Goal: Task Accomplishment & Management: Manage account settings

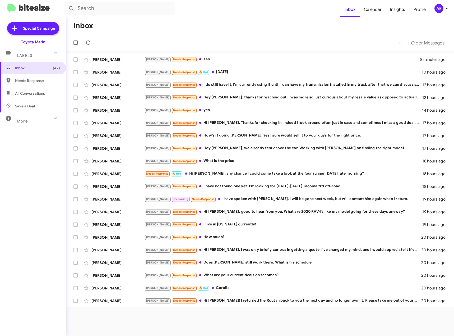
click at [440, 7] on div "AE" at bounding box center [439, 8] width 9 height 9
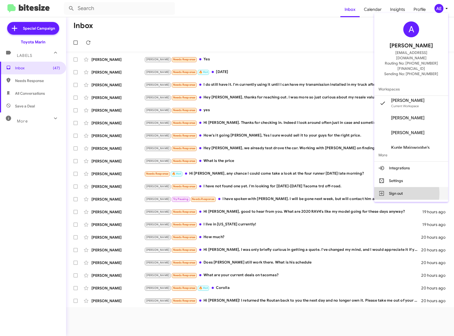
click at [404, 187] on button "Sign out" at bounding box center [412, 193] width 74 height 13
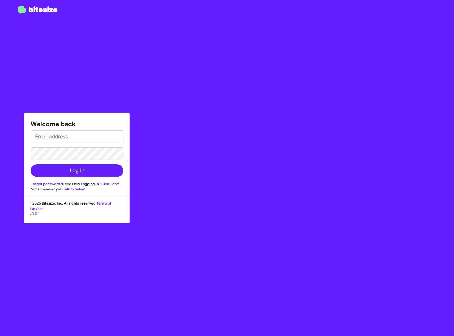
click at [73, 144] on form "Log In" at bounding box center [77, 153] width 93 height 47
click at [83, 137] on input "email" at bounding box center [77, 136] width 93 height 13
type input "alexdefros@gmail.com"
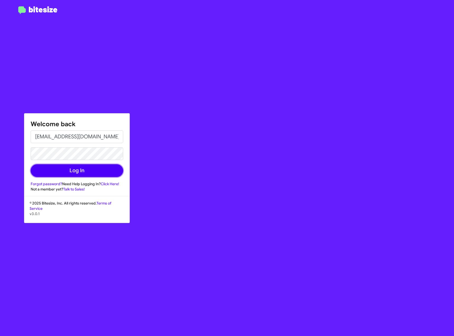
click at [76, 170] on button "Log In" at bounding box center [77, 170] width 93 height 13
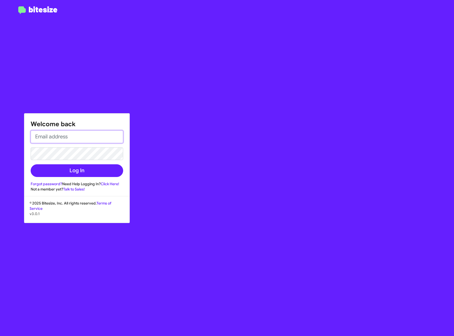
click at [69, 138] on input "email" at bounding box center [77, 136] width 93 height 13
type input "[EMAIL_ADDRESS][DOMAIN_NAME]"
click at [111, 183] on link "Click Here!" at bounding box center [110, 183] width 19 height 5
click at [47, 185] on link "Forgot password?" at bounding box center [46, 183] width 31 height 5
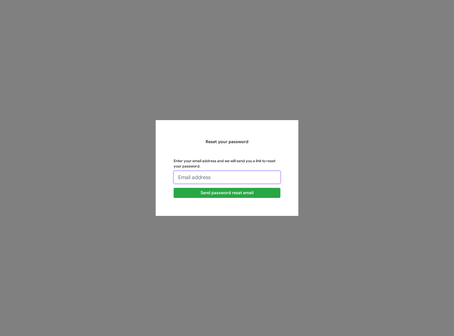
click at [221, 177] on input "Enter your email address and we will send you a link to reset your password." at bounding box center [227, 177] width 107 height 13
type input "[EMAIL_ADDRESS][DOMAIN_NAME]"
click at [225, 177] on input "alexdefros@gmail.com" at bounding box center [227, 177] width 107 height 13
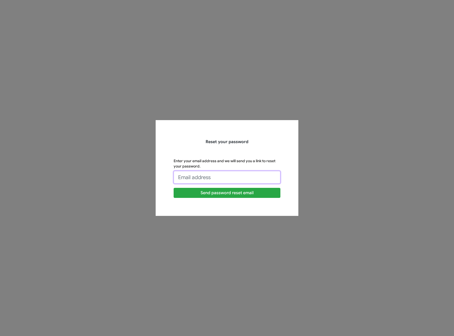
click at [229, 183] on input "Enter your email address and we will send you a link to reset your password." at bounding box center [227, 177] width 107 height 13
type input "[EMAIL_ADDRESS][DOMAIN_NAME]"
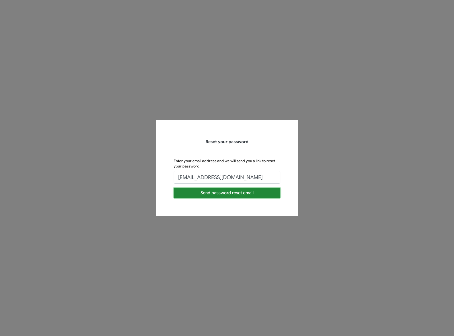
click at [229, 194] on button "Send password reset email" at bounding box center [227, 193] width 107 height 10
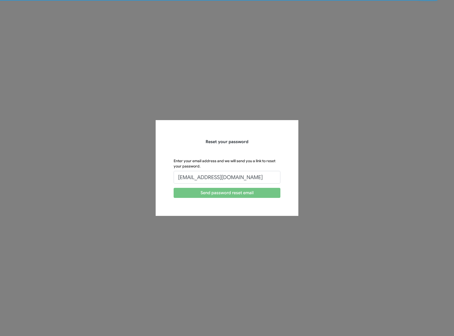
click at [201, 184] on form "Enter your email address and we will send you a link to reset your password. AL…" at bounding box center [227, 178] width 107 height 40
click at [223, 177] on input "[EMAIL_ADDRESS][DOMAIN_NAME]" at bounding box center [227, 177] width 107 height 13
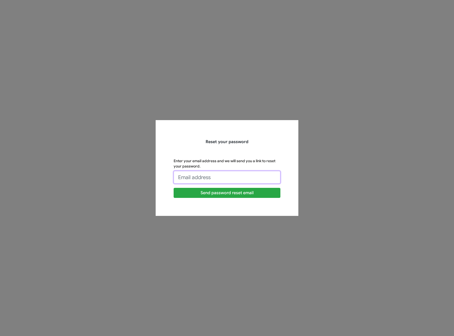
click at [219, 175] on input "Enter your email address and we will send you a link to reset your password." at bounding box center [227, 177] width 107 height 13
type input "[EMAIL_ADDRESS][DOMAIN_NAME]"
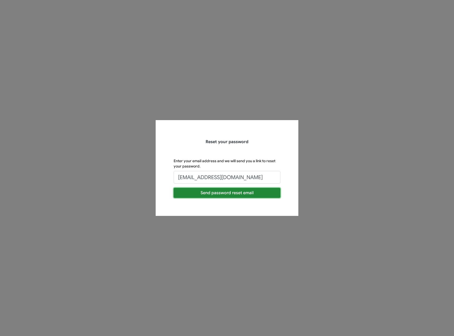
click at [231, 190] on button "Send password reset email" at bounding box center [227, 193] width 107 height 10
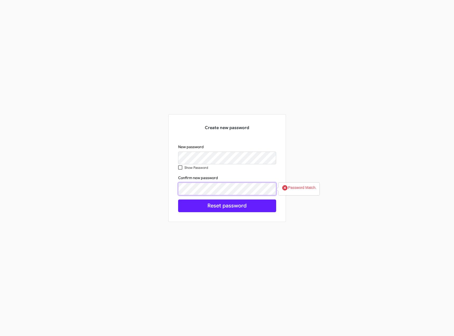
click at [151, 190] on div "Create new password New password Show Password Confirm new password Confirm pas…" at bounding box center [227, 168] width 302 height 108
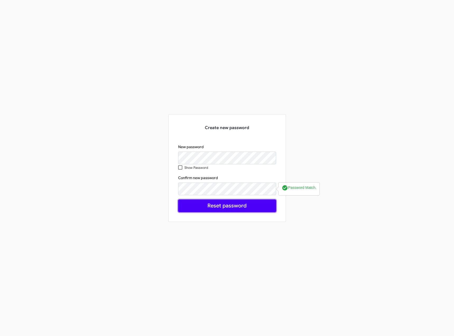
click at [230, 206] on button "Reset password" at bounding box center [227, 205] width 98 height 13
